Goal: Complete application form

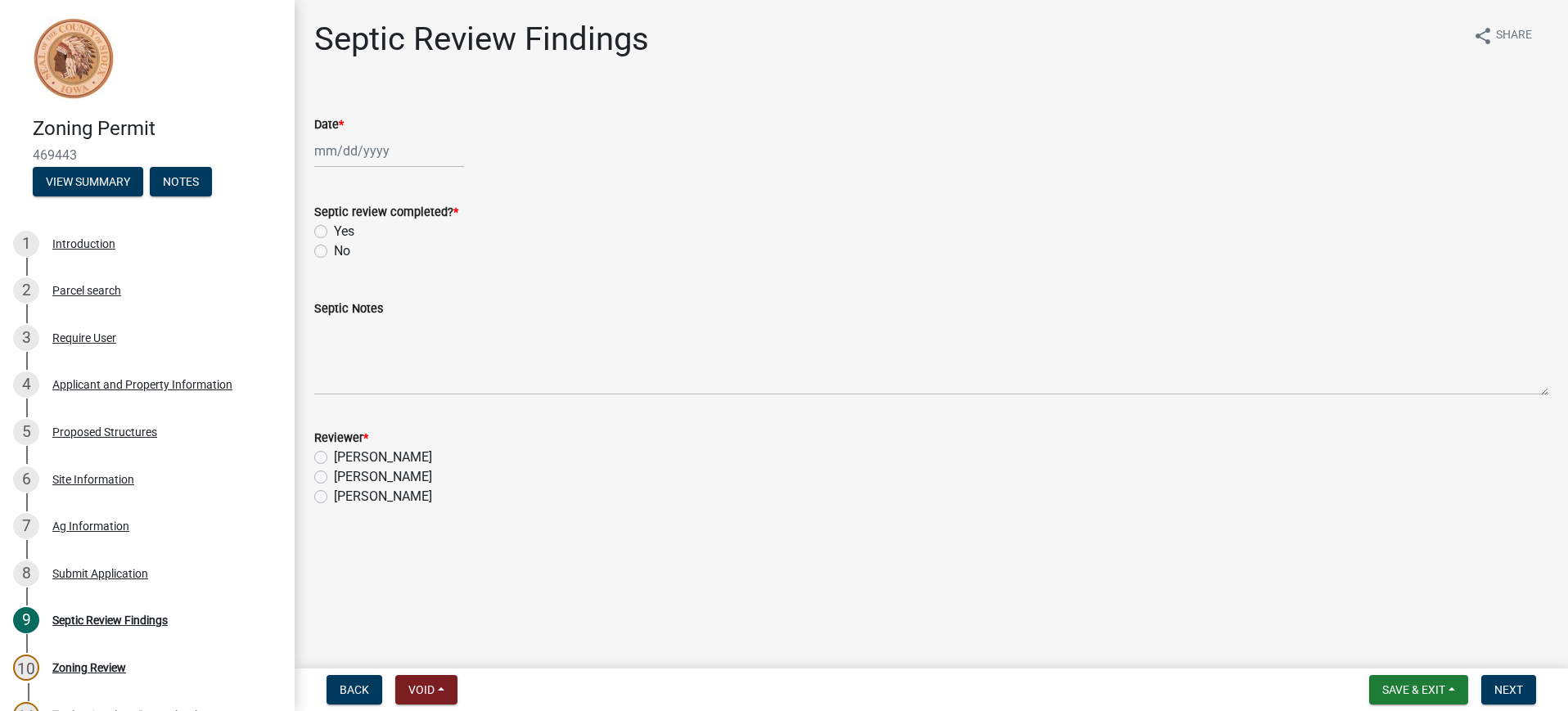
click at [367, 151] on div at bounding box center [388, 151] width 150 height 34
select select "9"
select select "2025"
click at [328, 313] on div "22" at bounding box center [330, 316] width 26 height 26
type input "[DATE]"
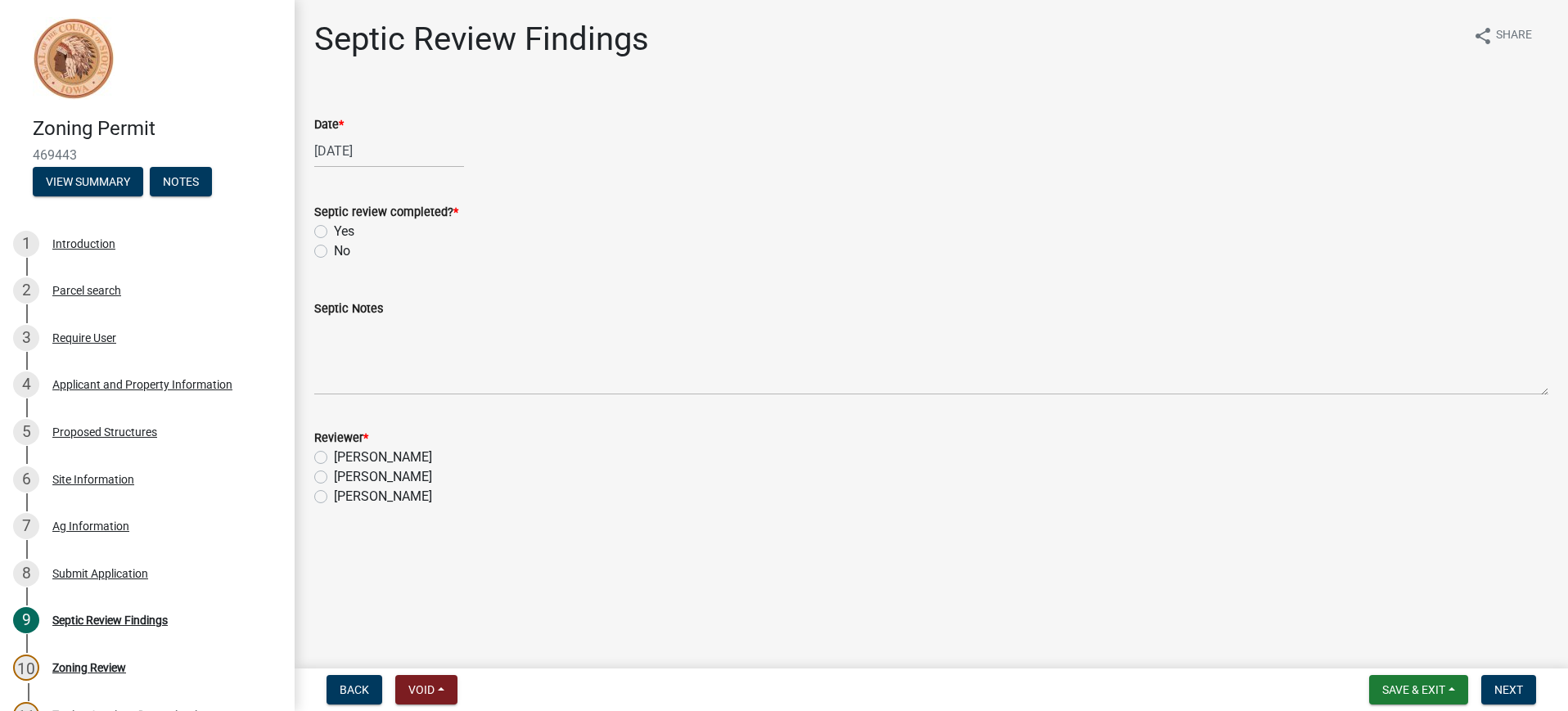
click at [334, 229] on label "Yes" at bounding box center [344, 232] width 20 height 19
click at [334, 229] on input "Yes" at bounding box center [339, 227] width 11 height 11
radio input "true"
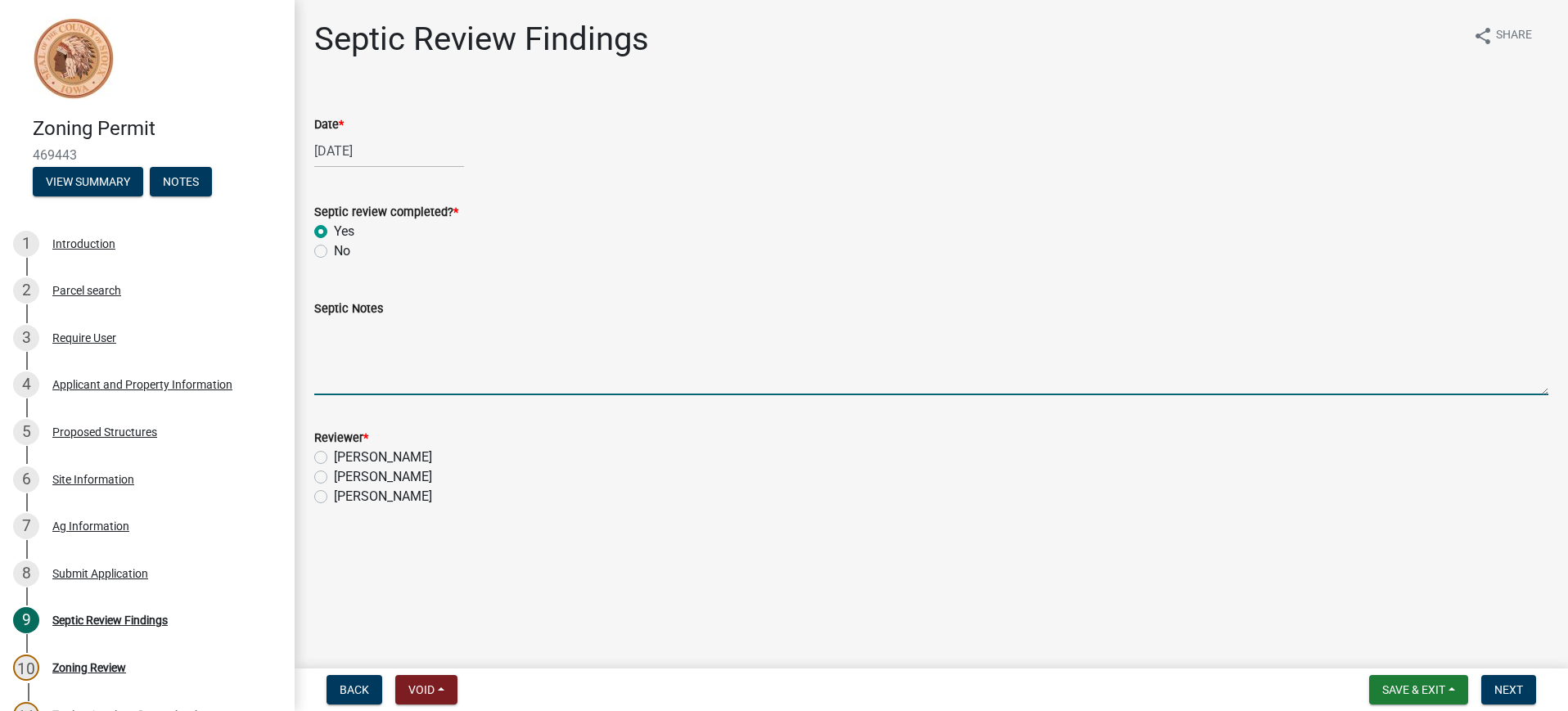
click at [341, 355] on textarea "Septic Notes" at bounding box center [930, 357] width 1234 height 77
type textarea "[DATE] Talked with the applicant. Applicant is not putting a bathroom in the ne…"
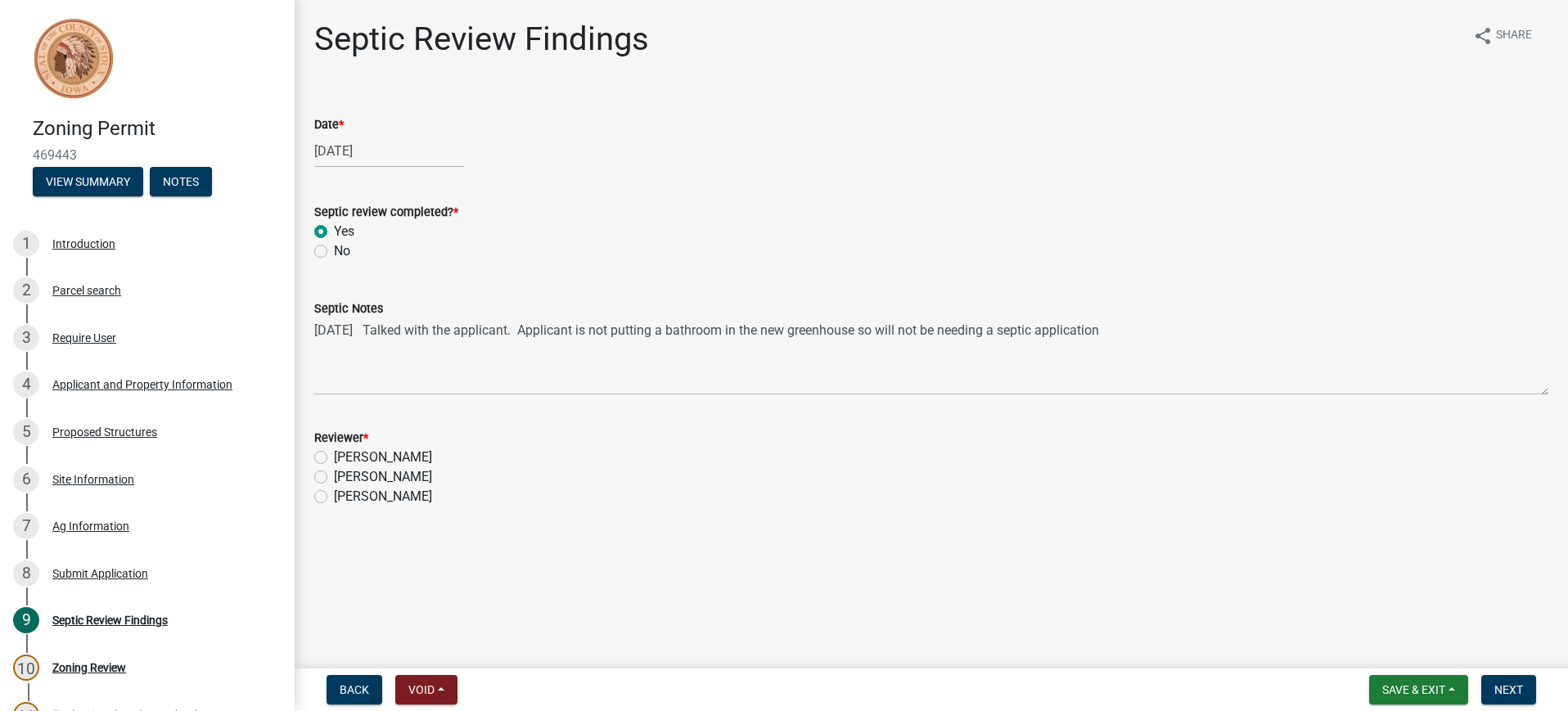
click at [334, 479] on label "[PERSON_NAME]" at bounding box center [384, 477] width 99 height 19
click at [334, 478] on input "[PERSON_NAME]" at bounding box center [339, 472] width 11 height 11
radio input "true"
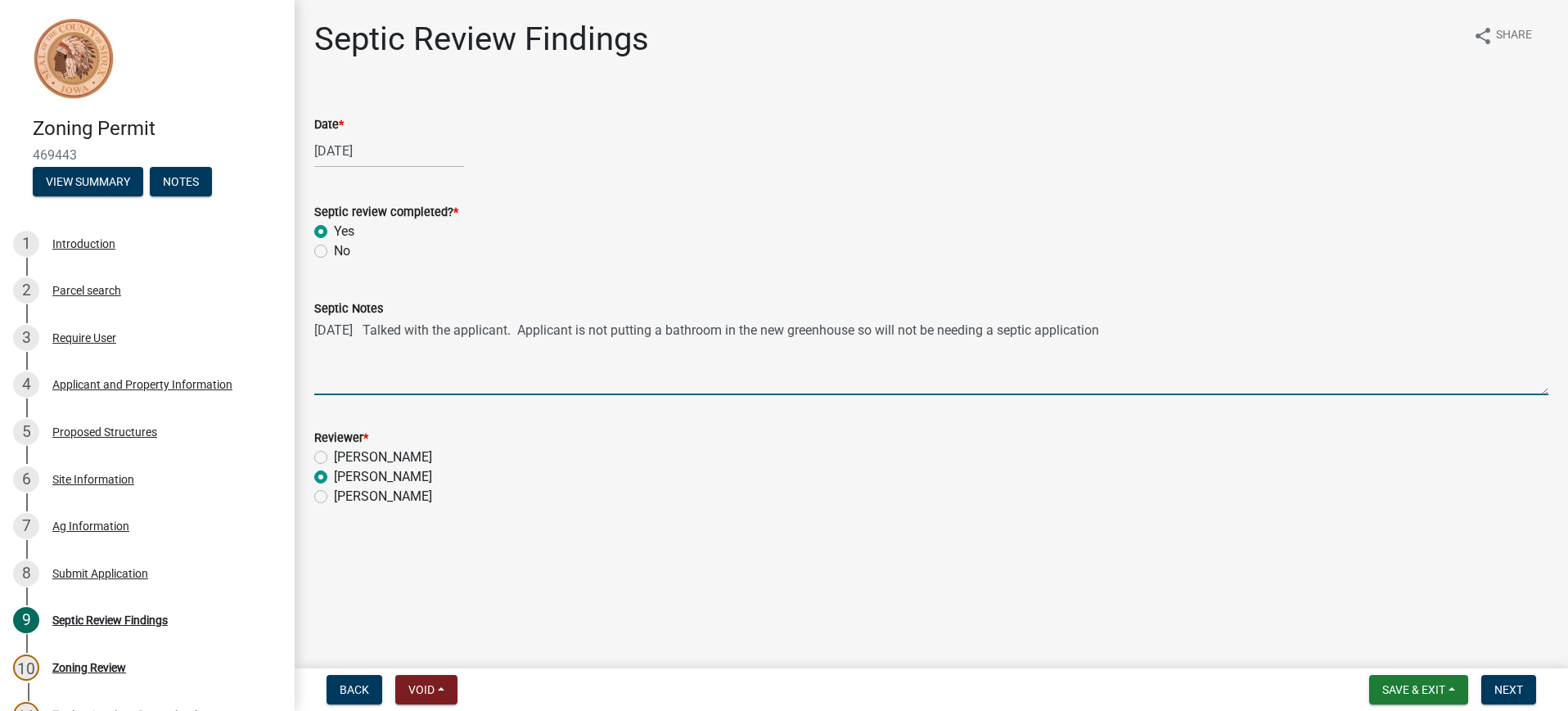
click at [1140, 330] on textarea "[DATE] Talked with the applicant. Applicant is not putting a bathroom in the ne…" at bounding box center [930, 357] width 1234 height 77
type textarea "[DATE] Talked with the applicant. Applicant is not putting a bathroom in the ne…"
click at [1401, 684] on span "Save & Exit" at bounding box center [1413, 690] width 63 height 14
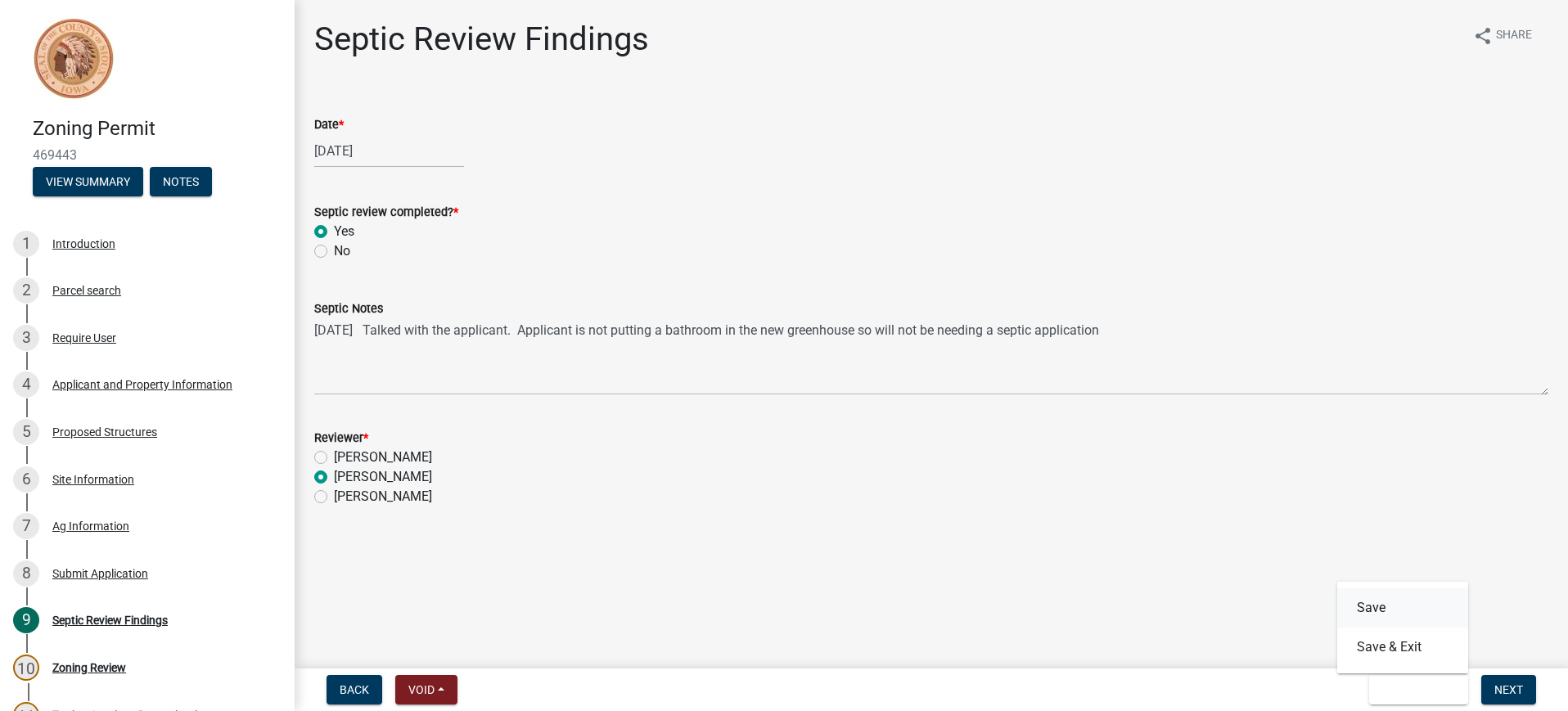
click at [1368, 606] on button "Save" at bounding box center [1403, 608] width 131 height 40
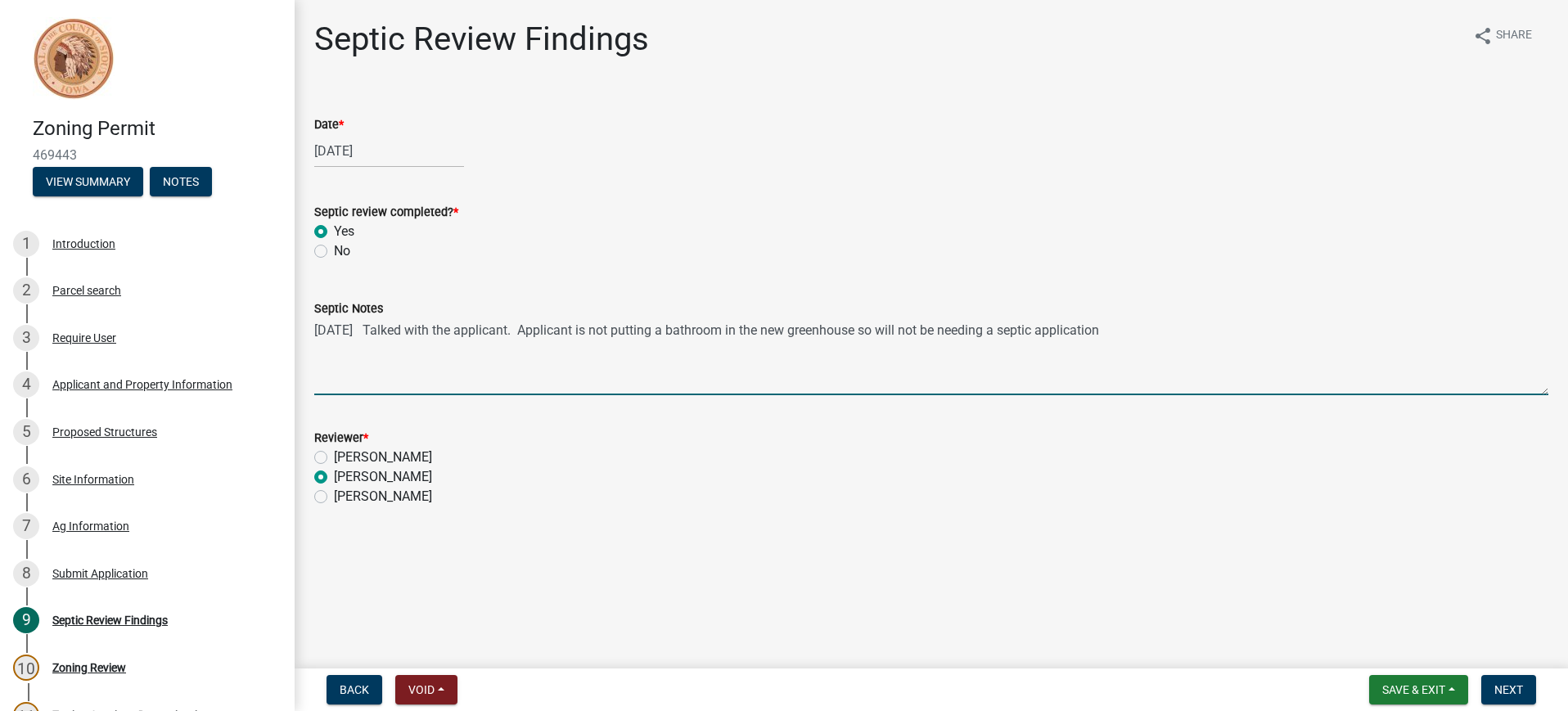
click at [1127, 329] on textarea "[DATE] Talked with the applicant. Applicant is not putting a bathroom in the ne…" at bounding box center [930, 357] width 1234 height 77
drag, startPoint x: 441, startPoint y: 343, endPoint x: 431, endPoint y: 350, distance: 12.2
click at [431, 350] on textarea "[DATE] Talked with the applicant. Applicant is not putting a bathroom in the ne…" at bounding box center [930, 357] width 1234 height 77
click at [666, 367] on textarea "[DATE] Talked with the applicant. Applicant is not putting a bathroom in the ne…" at bounding box center [930, 357] width 1234 height 77
type textarea "[DATE] Talked with the applicant. Applicant is not putting a bathroom in the ne…"
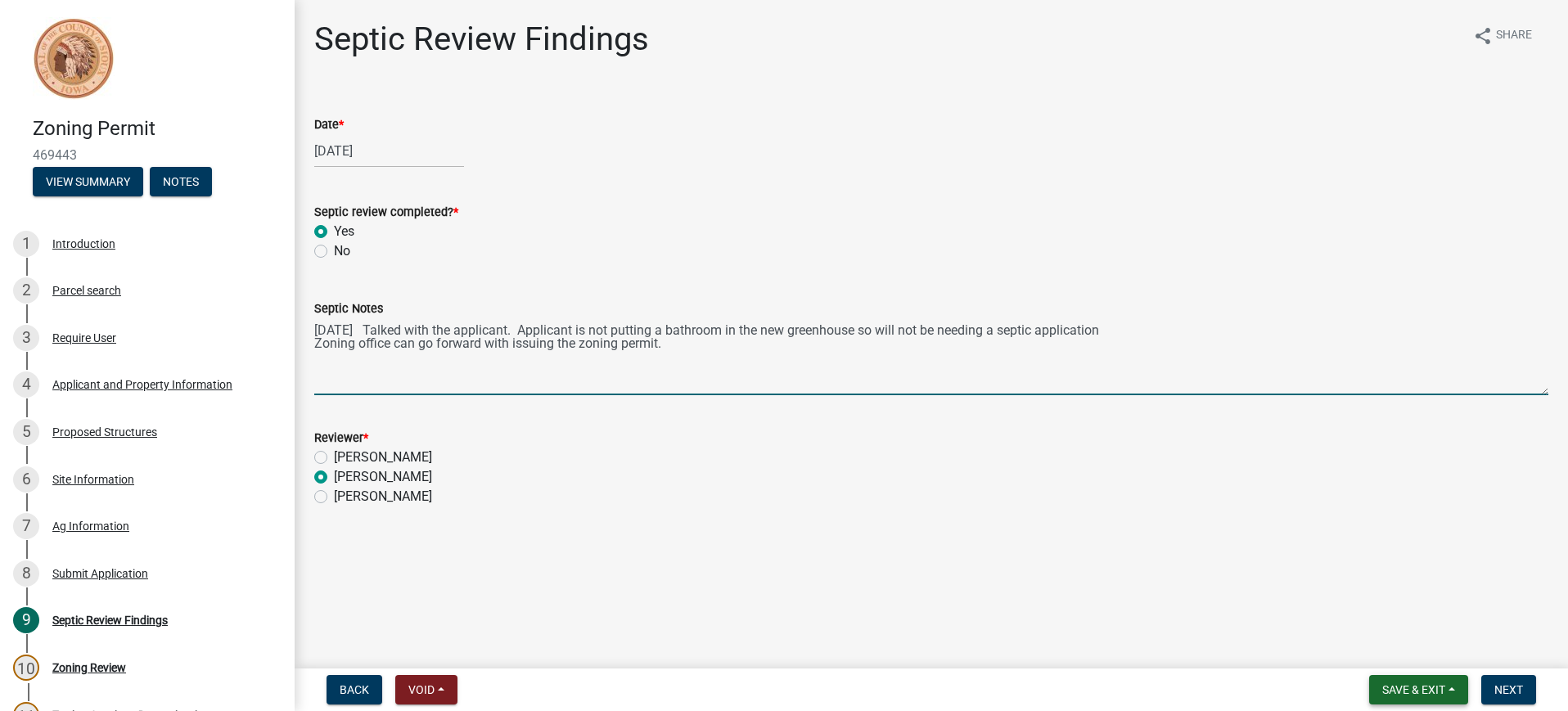
click at [1383, 692] on span "Save & Exit" at bounding box center [1413, 690] width 63 height 14
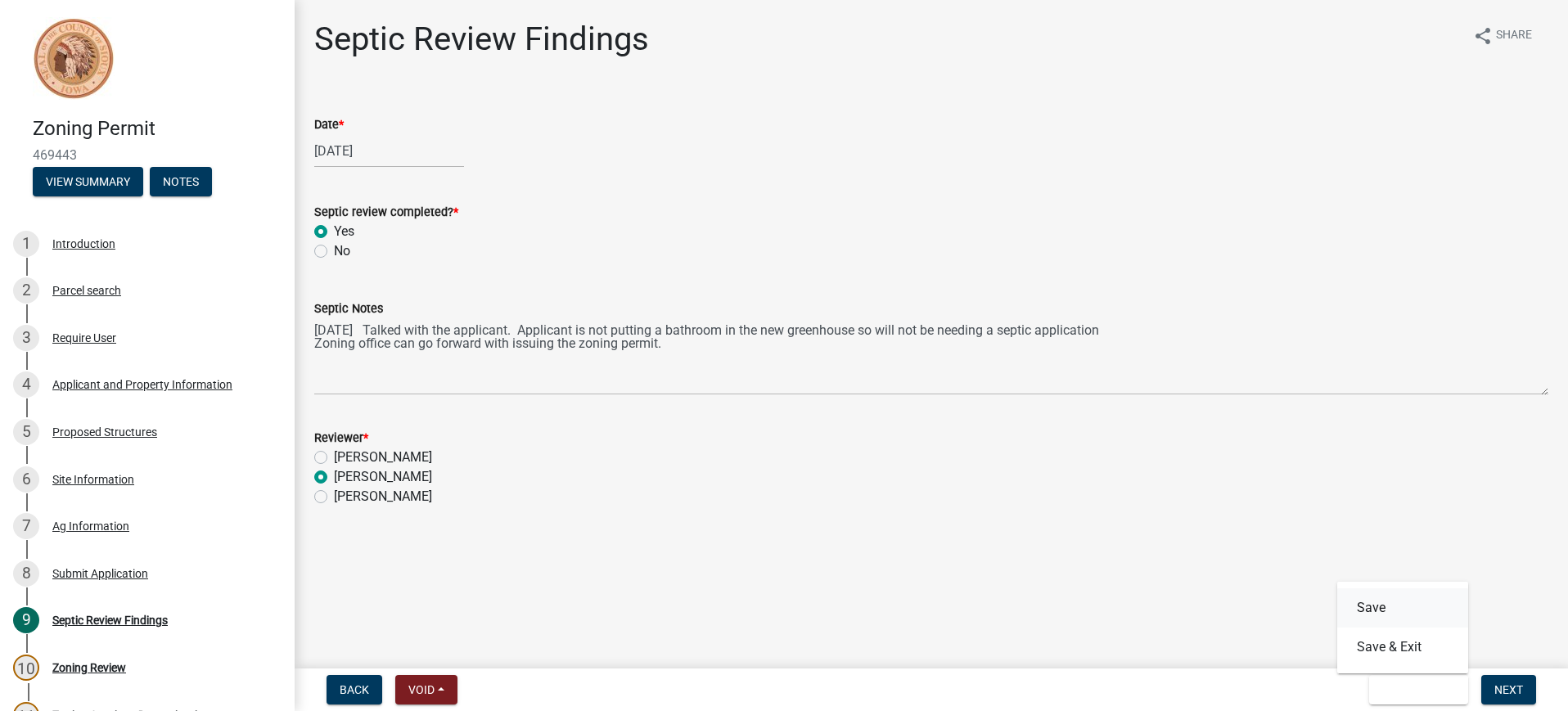
click at [1380, 611] on button "Save" at bounding box center [1403, 608] width 131 height 40
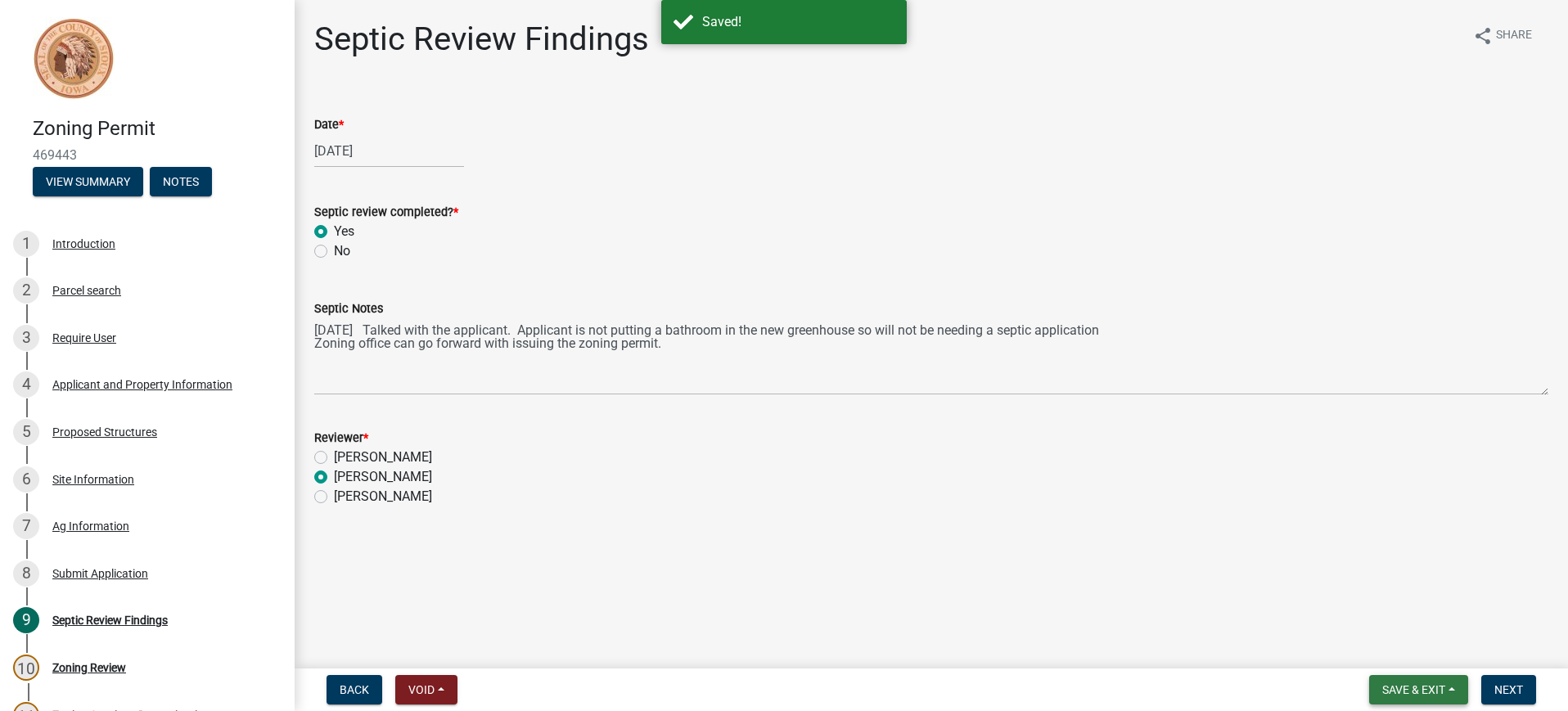
click at [1408, 693] on span "Save & Exit" at bounding box center [1413, 690] width 63 height 14
click at [1394, 646] on button "Save & Exit" at bounding box center [1403, 647] width 131 height 40
